Goal: Task Accomplishment & Management: Use online tool/utility

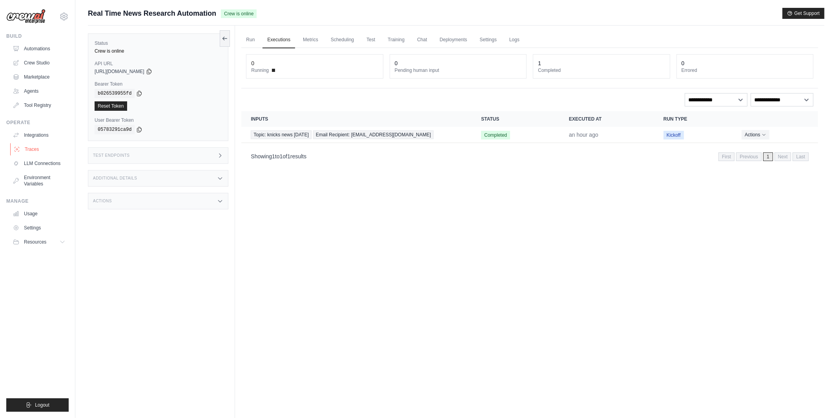
click at [35, 154] on link "Traces" at bounding box center [39, 149] width 59 height 13
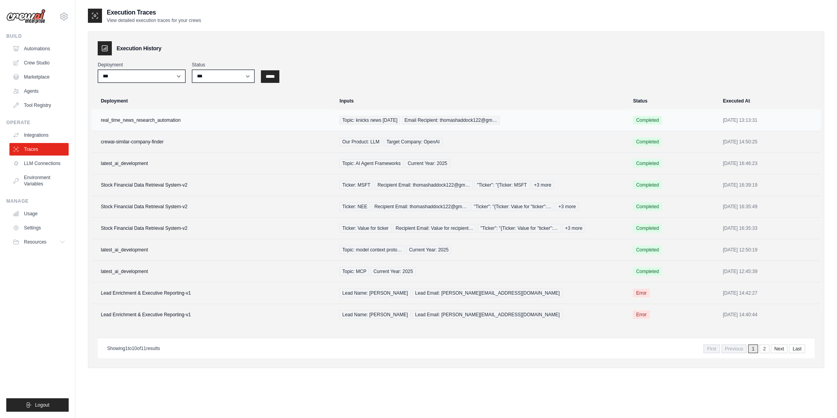
click at [168, 114] on td "real_time_news_research_automation" at bounding box center [212, 121] width 243 height 22
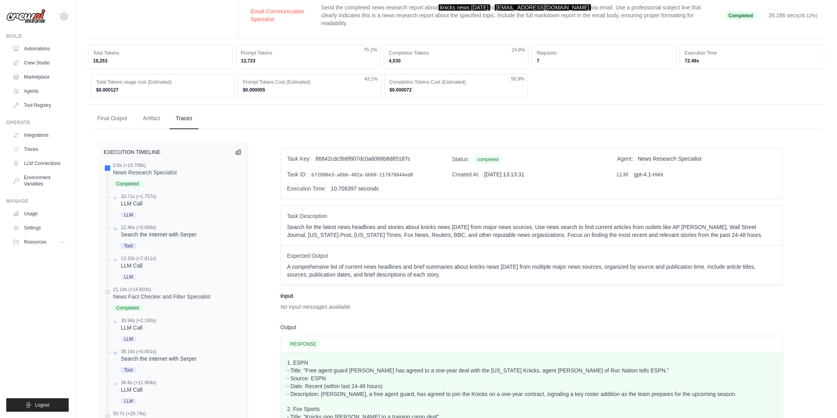
scroll to position [161, 0]
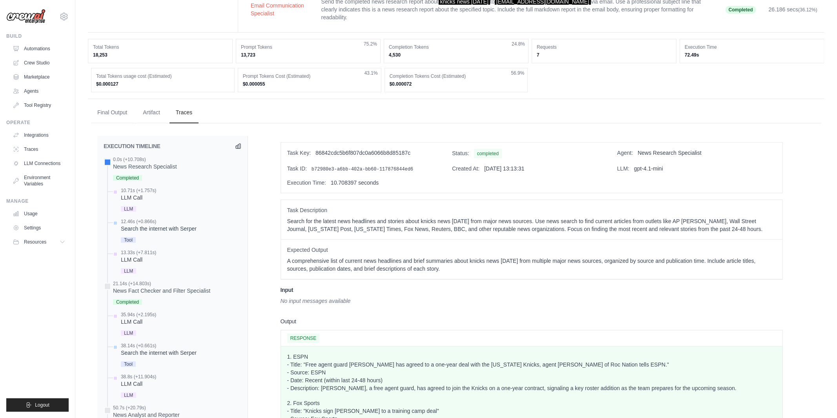
click at [257, 198] on div "Task Key: 86842cdc5b6f807dc0a6066b8d85187c Status: completed Agent: News Resear…" at bounding box center [531, 392] width 567 height 513
click at [238, 143] on icon at bounding box center [238, 146] width 6 height 6
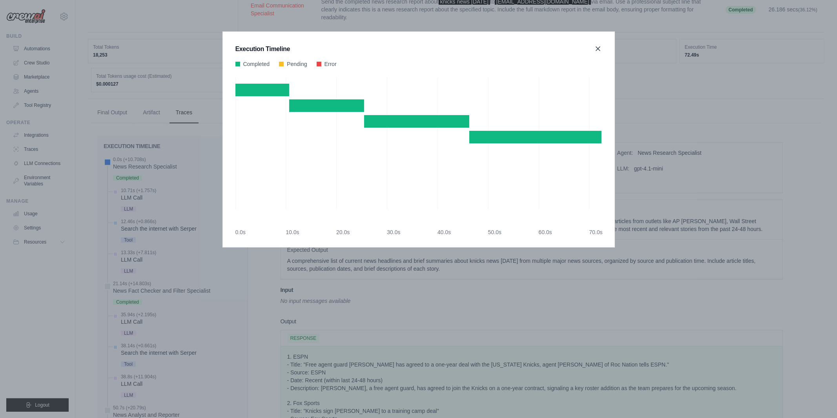
click at [596, 51] on icon at bounding box center [598, 49] width 8 height 8
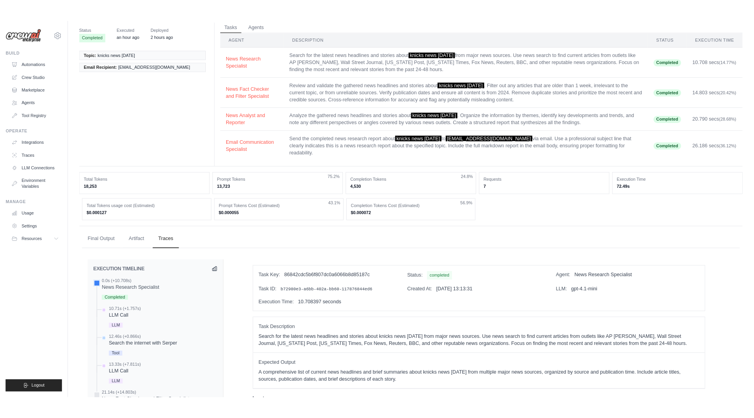
scroll to position [0, 0]
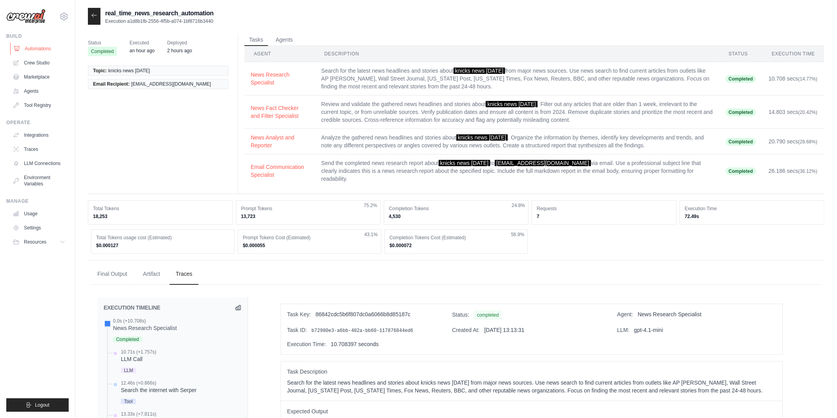
click at [42, 48] on link "Automations" at bounding box center [39, 48] width 59 height 13
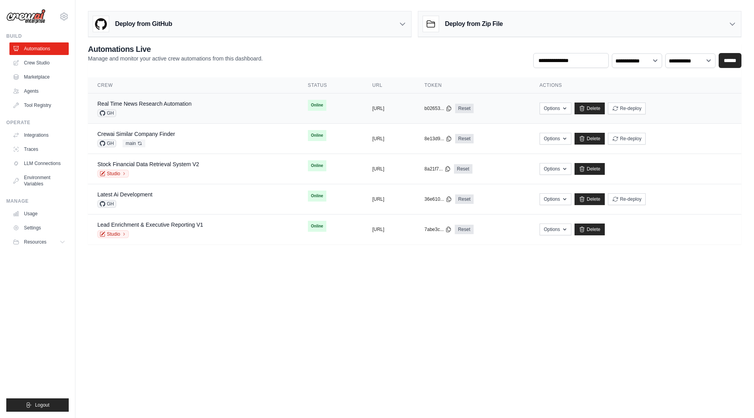
click at [189, 109] on div "GH" at bounding box center [144, 113] width 94 height 8
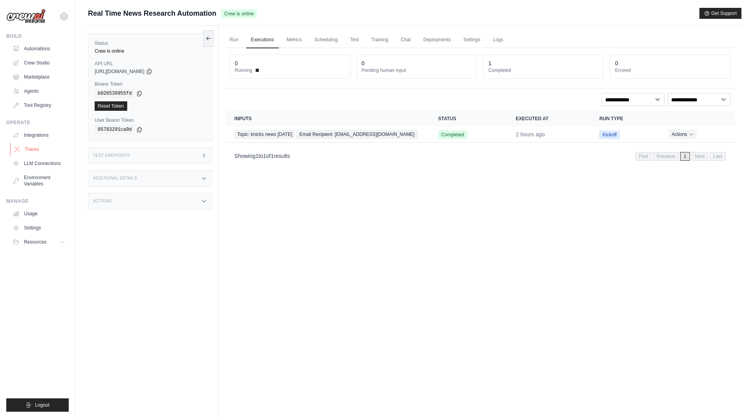
click at [48, 150] on link "Traces" at bounding box center [39, 149] width 59 height 13
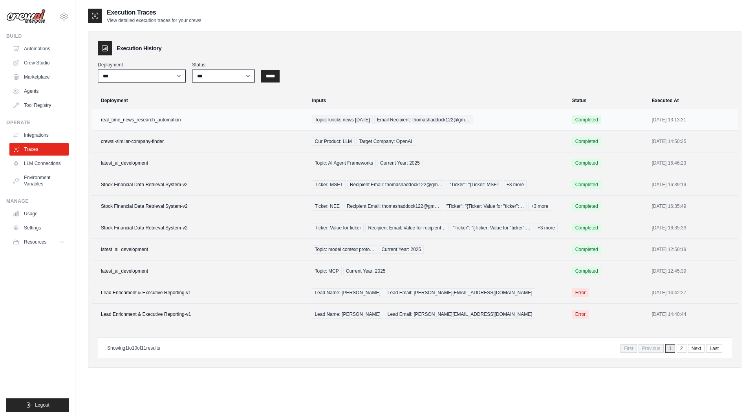
click at [178, 113] on td "real_time_news_research_automation" at bounding box center [199, 120] width 216 height 22
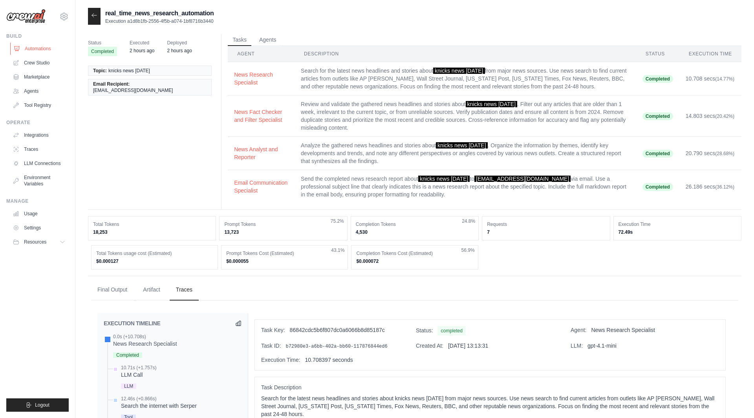
click at [55, 50] on link "Automations" at bounding box center [39, 48] width 59 height 13
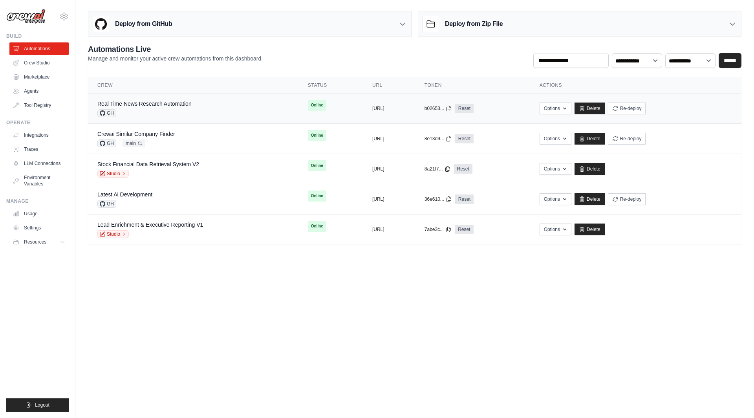
click at [207, 112] on div "Real Time News Research Automation GH" at bounding box center [193, 108] width 192 height 17
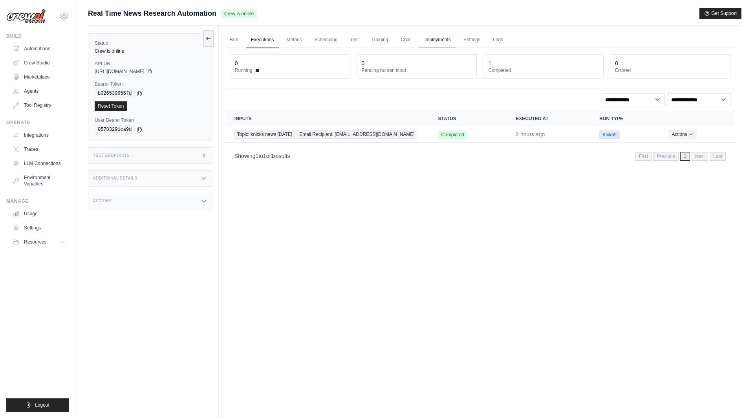
click at [440, 37] on link "Deployments" at bounding box center [436, 40] width 37 height 16
